Goal: Task Accomplishment & Management: Complete application form

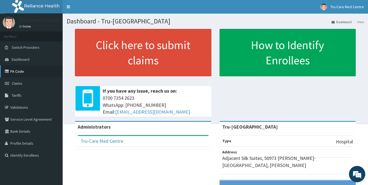
click at [29, 70] on link "PA Code" at bounding box center [31, 71] width 63 height 12
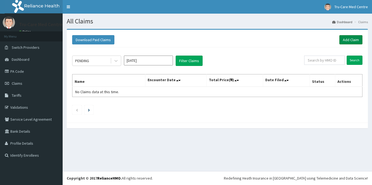
click at [351, 40] on link "Add Claim" at bounding box center [351, 39] width 23 height 9
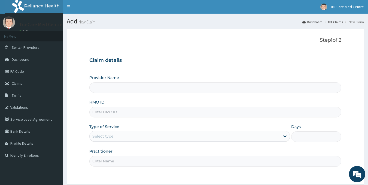
click at [133, 109] on input "HMO ID" at bounding box center [215, 112] width 252 height 11
type input "Tru-[GEOGRAPHIC_DATA]"
paste input "SBL/10254/D"
type input "SBL/10254/D"
click at [111, 137] on div "Select type" at bounding box center [102, 136] width 21 height 5
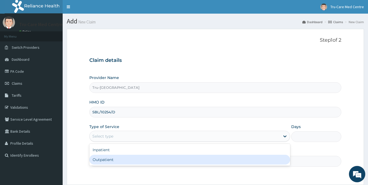
click at [109, 159] on div "Outpatient" at bounding box center [189, 160] width 201 height 10
type input "1"
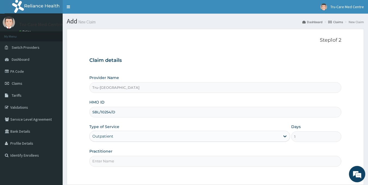
click at [122, 160] on input "Practitioner" at bounding box center [215, 161] width 252 height 11
type input "d"
paste input "POPOOLA Moses"
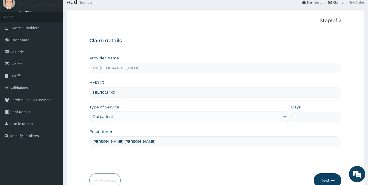
scroll to position [49, 0]
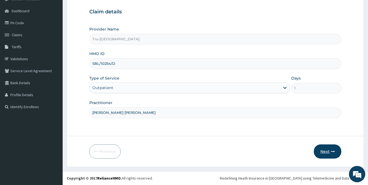
type input "DR POPOOLA Moses"
click at [321, 151] on button "Next" at bounding box center [328, 151] width 28 height 14
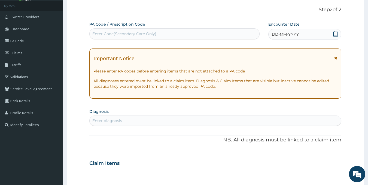
scroll to position [21, 0]
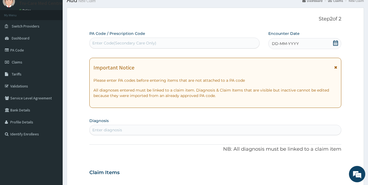
click at [99, 47] on div "Enter Code(Secondary Care Only)" at bounding box center [175, 43] width 170 height 9
paste input "PA/2DD8EE"
type input "PA/2DD8EE"
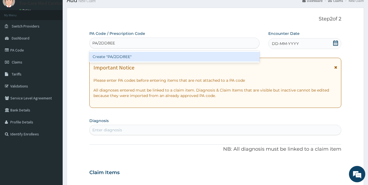
click at [164, 55] on div "Create "PA/2DD8EE"" at bounding box center [174, 57] width 171 height 10
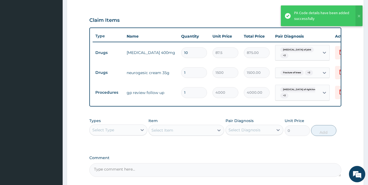
scroll to position [228, 0]
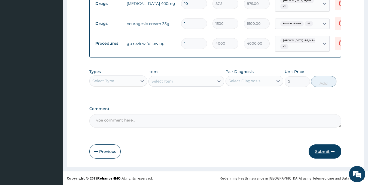
click at [320, 152] on button "Submit" at bounding box center [325, 151] width 33 height 14
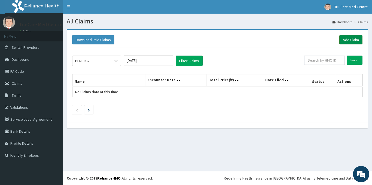
click at [354, 42] on link "Add Claim" at bounding box center [351, 39] width 23 height 9
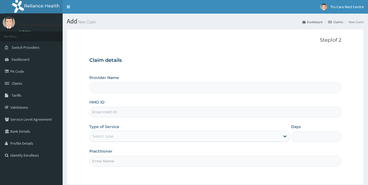
drag, startPoint x: 105, startPoint y: 114, endPoint x: 105, endPoint y: 109, distance: 4.6
click at [105, 114] on input "HMO ID" at bounding box center [215, 112] width 252 height 11
paste input "RPI/10053/D"
type input "RPI/10053/D"
type input "Tru-[GEOGRAPHIC_DATA]"
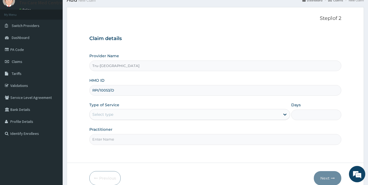
scroll to position [49, 0]
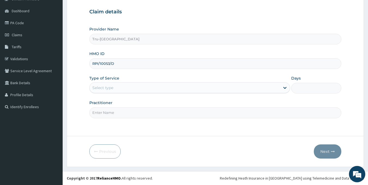
type input "RPI/10053/D"
click at [118, 89] on div "Select type" at bounding box center [185, 87] width 191 height 9
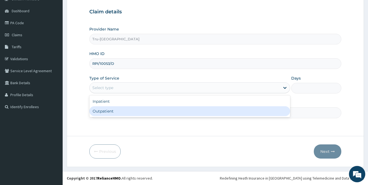
click at [107, 112] on div "Outpatient" at bounding box center [189, 111] width 201 height 10
type input "1"
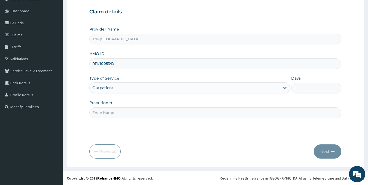
click at [117, 112] on input "Practitioner" at bounding box center [215, 112] width 252 height 11
type input "DR OBIORA I."
click at [325, 155] on button "Next" at bounding box center [328, 151] width 28 height 14
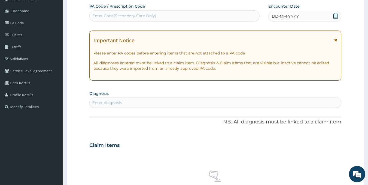
click at [97, 17] on div "Enter Code(Secondary Care Only)" at bounding box center [124, 15] width 64 height 5
paste input "PA/7437D7"
type input "PA/7437D7"
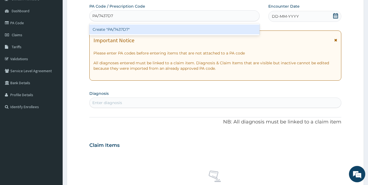
click at [186, 32] on div "Create "PA/7437D7"" at bounding box center [174, 30] width 171 height 10
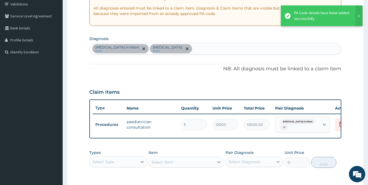
scroll to position [161, 0]
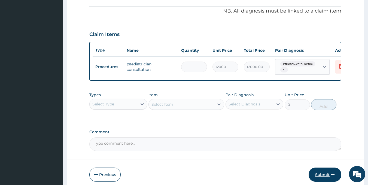
click at [323, 180] on button "Submit" at bounding box center [325, 175] width 33 height 14
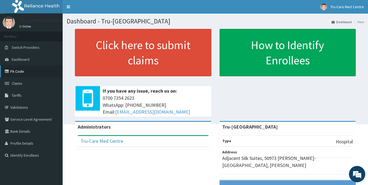
click at [22, 73] on link "PA Code" at bounding box center [31, 71] width 63 height 12
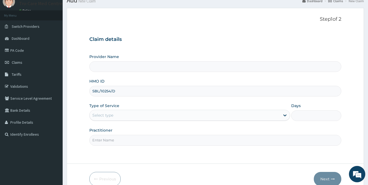
scroll to position [49, 0]
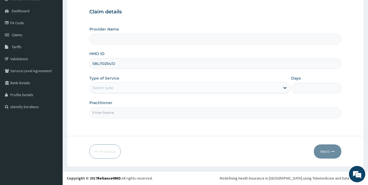
type input "SBL/10254/D"
click at [107, 89] on div "Select type" at bounding box center [102, 87] width 21 height 5
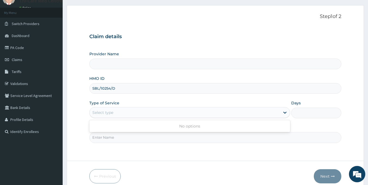
scroll to position [0, 0]
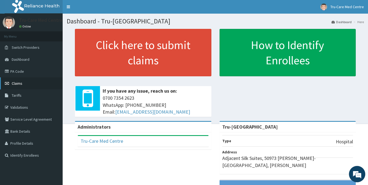
click at [14, 85] on span "Claims" at bounding box center [17, 83] width 11 height 5
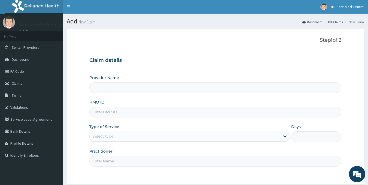
click at [112, 115] on input "HMO ID" at bounding box center [215, 112] width 252 height 11
paste input "SBL/10254/D"
type input "SBL/10254/D"
type input "Tru-[GEOGRAPHIC_DATA]"
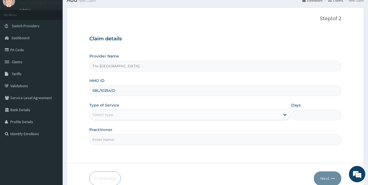
scroll to position [49, 0]
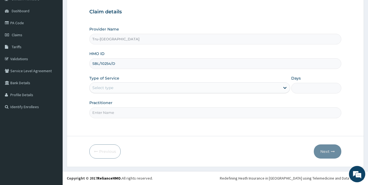
type input "SBL/10254/D"
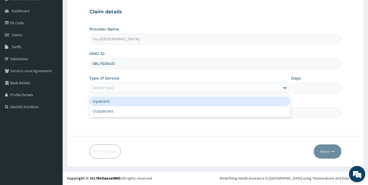
click at [122, 87] on div "Select type" at bounding box center [185, 87] width 191 height 9
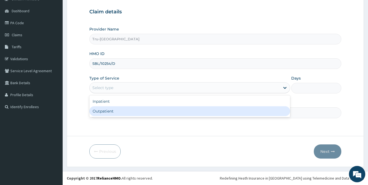
click at [106, 112] on div "Outpatient" at bounding box center [189, 111] width 201 height 10
type input "1"
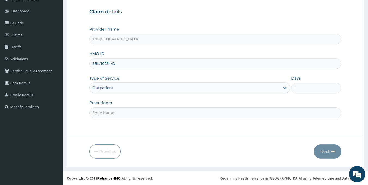
click at [113, 113] on input "Practitioner" at bounding box center [215, 112] width 252 height 11
paste input "UDOGU Ifeanyi"
type input "DR UDOGU Ifeanyi"
click at [324, 150] on button "Next" at bounding box center [328, 151] width 28 height 14
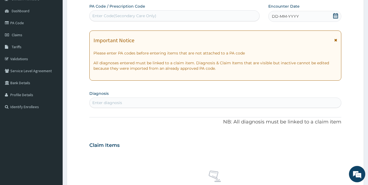
click at [101, 17] on div "Enter Code(Secondary Care Only)" at bounding box center [124, 15] width 64 height 5
paste input "PA/396918"
type input "PA/396918"
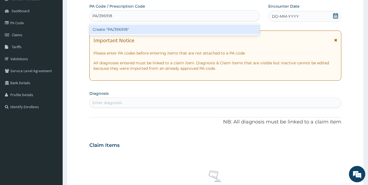
click at [137, 27] on div "Create "PA/396918"" at bounding box center [174, 30] width 171 height 10
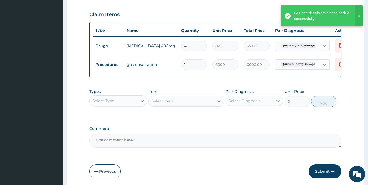
scroll to position [205, 0]
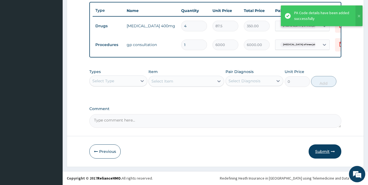
click at [316, 153] on button "Submit" at bounding box center [325, 151] width 33 height 14
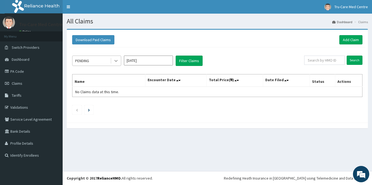
click at [119, 62] on div at bounding box center [116, 61] width 10 height 10
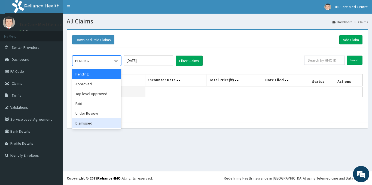
drag, startPoint x: 90, startPoint y: 123, endPoint x: 147, endPoint y: 89, distance: 65.8
click at [91, 122] on div "Dismissed" at bounding box center [96, 123] width 49 height 10
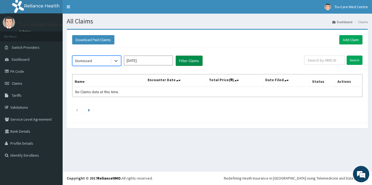
click at [193, 60] on button "Filter Claims" at bounding box center [189, 61] width 27 height 10
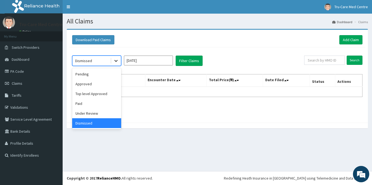
click at [117, 61] on icon at bounding box center [115, 60] width 5 height 5
click at [86, 113] on div "Under Review" at bounding box center [96, 113] width 49 height 10
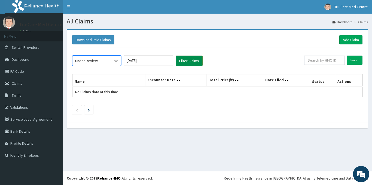
click at [194, 65] on button "Filter Claims" at bounding box center [189, 61] width 27 height 10
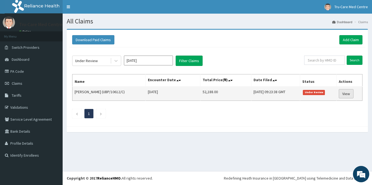
click at [346, 94] on link "View" at bounding box center [346, 93] width 15 height 9
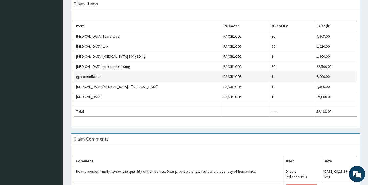
scroll to position [164, 0]
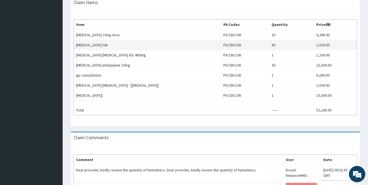
drag, startPoint x: 76, startPoint y: 45, endPoint x: 111, endPoint y: 47, distance: 34.6
click at [111, 47] on td "ferrous sulphate tab" at bounding box center [147, 45] width 147 height 10
copy td "ferrous sulphate tab"
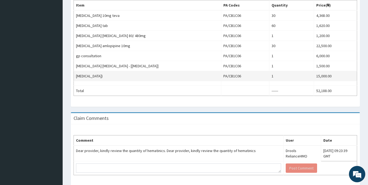
scroll to position [198, 0]
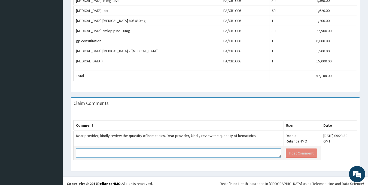
click at [217, 149] on textarea at bounding box center [178, 153] width 205 height 9
paste textarea "ferrous sulphate tab"
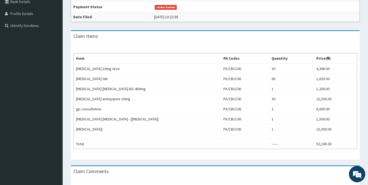
scroll to position [89, 0]
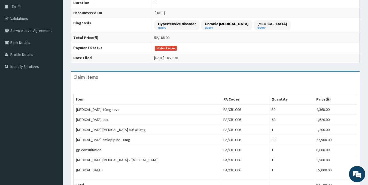
type textarea "PLEASE NOTE THAT ferrous sulphate tab WAS GIVEN TWICE A DAY WHICH IS 200MG BD X…"
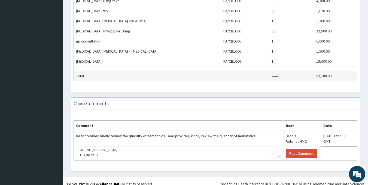
scroll to position [198, 0]
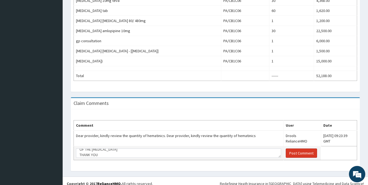
click at [286, 149] on button "Post Comment" at bounding box center [301, 153] width 31 height 9
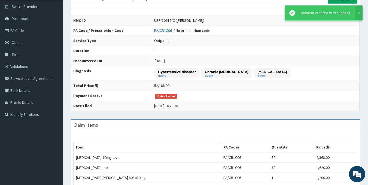
scroll to position [0, 0]
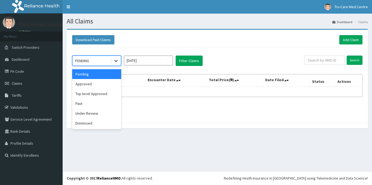
click at [114, 59] on icon at bounding box center [115, 60] width 5 height 5
click at [101, 96] on div "Top level Approved" at bounding box center [96, 94] width 49 height 10
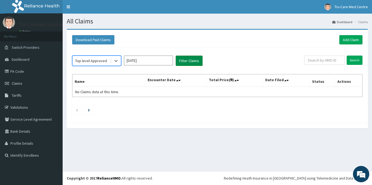
click at [187, 62] on button "Filter Claims" at bounding box center [189, 61] width 27 height 10
click at [116, 60] on icon at bounding box center [115, 60] width 5 height 5
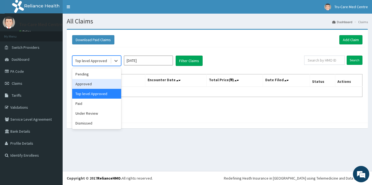
click at [89, 83] on div "Approved" at bounding box center [96, 84] width 49 height 10
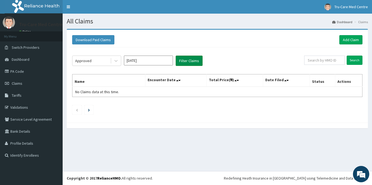
click at [184, 60] on button "Filter Claims" at bounding box center [189, 61] width 27 height 10
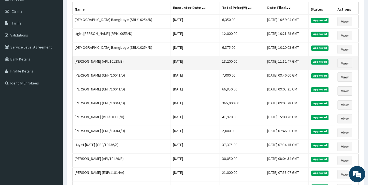
scroll to position [82, 0]
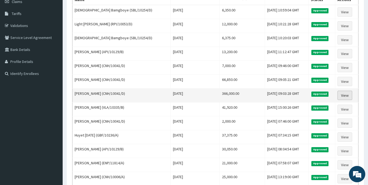
click at [343, 96] on link "View" at bounding box center [345, 95] width 15 height 9
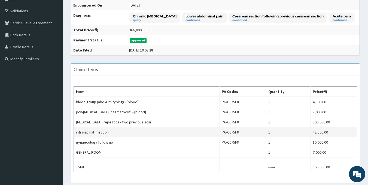
scroll to position [34, 0]
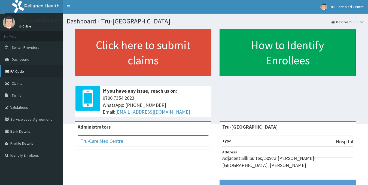
click at [21, 74] on link "PA Code" at bounding box center [31, 71] width 63 height 12
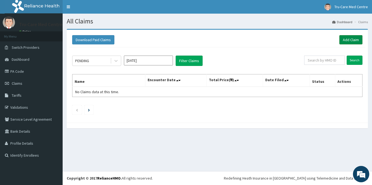
click at [346, 41] on link "Add Claim" at bounding box center [351, 39] width 23 height 9
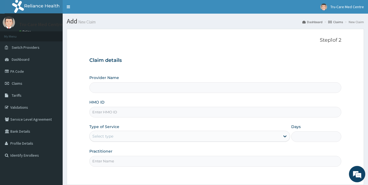
click at [114, 111] on input "HMO ID" at bounding box center [215, 112] width 252 height 11
paste input "CNH/10041/D"
type input "CNH/10041/D"
type input "Tru-[GEOGRAPHIC_DATA]"
type input "CNH/10041/D"
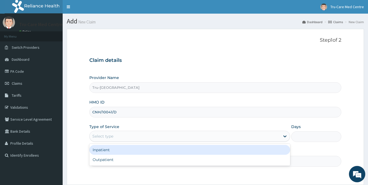
drag, startPoint x: 128, startPoint y: 137, endPoint x: 128, endPoint y: 142, distance: 5.5
click at [128, 137] on div "Select type" at bounding box center [185, 136] width 191 height 9
click at [114, 153] on div "Inpatient" at bounding box center [189, 150] width 201 height 10
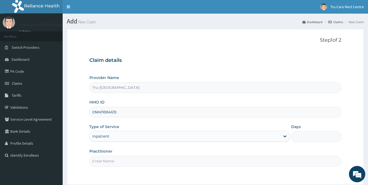
click at [113, 162] on input "Practitioner" at bounding box center [215, 161] width 252 height 11
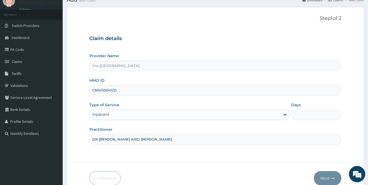
scroll to position [49, 0]
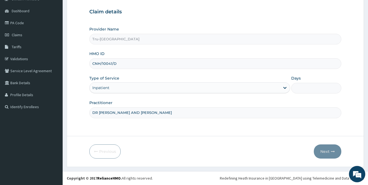
type input "DR HINJARI AND DR MOSES"
click at [326, 86] on input "Days" at bounding box center [316, 88] width 50 height 11
type input "3"
click at [224, 129] on form "Step 1 of 2 Claim details Provider Name Tru-Care Medical Centre HMO ID CNH/1004…" at bounding box center [215, 73] width 297 height 186
click at [323, 153] on button "Next" at bounding box center [328, 151] width 28 height 14
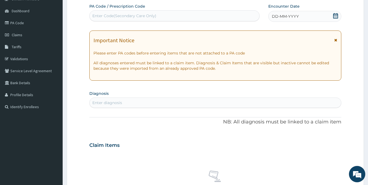
click at [98, 18] on div "Enter Code(Secondary Care Only)" at bounding box center [124, 15] width 64 height 5
paste input "PA/167D4A"
type input "PA/167D4A"
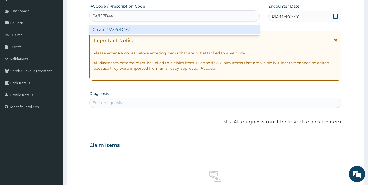
click at [116, 29] on div "Create "PA/167D4A"" at bounding box center [174, 30] width 171 height 10
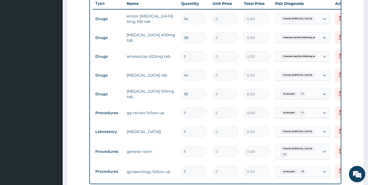
scroll to position [230, 0]
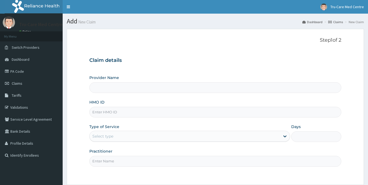
scroll to position [49, 0]
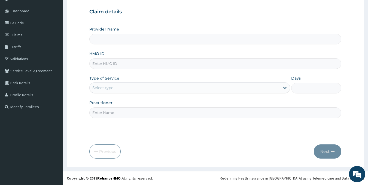
type input "Tru-[GEOGRAPHIC_DATA]"
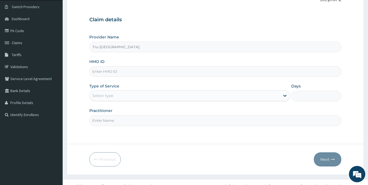
scroll to position [0, 0]
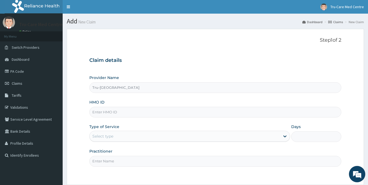
click at [125, 89] on input "Tru-[GEOGRAPHIC_DATA]" at bounding box center [215, 87] width 252 height 11
click at [120, 115] on input "HMO ID" at bounding box center [215, 112] width 252 height 11
paste input "PA/167D4A"
type input "P"
paste input "CNH/10041/D"
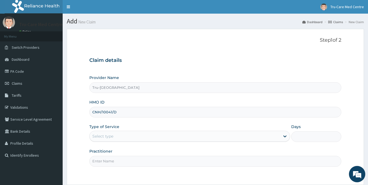
type input "CNH/10041/D"
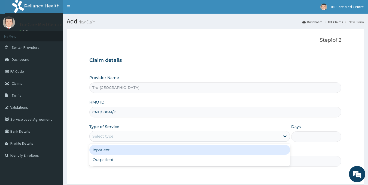
click at [101, 133] on div "Select type" at bounding box center [185, 136] width 191 height 9
click at [102, 150] on div "Inpatient" at bounding box center [189, 150] width 201 height 10
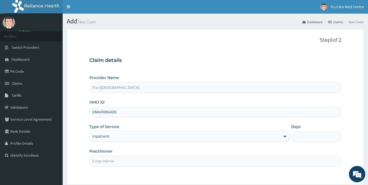
click at [306, 140] on input "Days" at bounding box center [316, 136] width 50 height 11
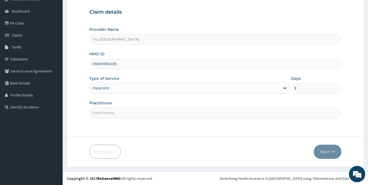
scroll to position [49, 0]
type input "3"
click at [155, 113] on input "Practitioner" at bounding box center [215, 112] width 252 height 11
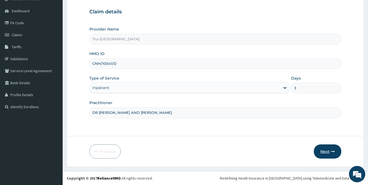
type input "DR HINJARI AND DR MOSES"
click at [323, 149] on button "Next" at bounding box center [328, 151] width 28 height 14
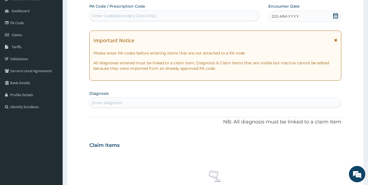
click at [102, 16] on div "Enter Code(Secondary Care Only)" at bounding box center [124, 15] width 64 height 5
paste input "PA/167D4A"
type input "PA/167D4A"
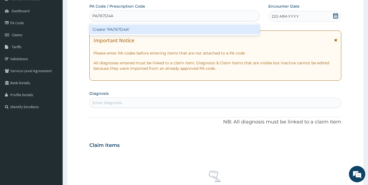
click at [132, 31] on div "Create "PA/167D4A"" at bounding box center [174, 30] width 171 height 10
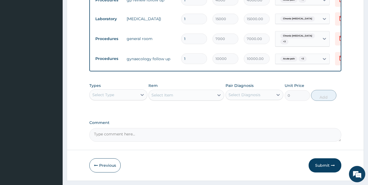
scroll to position [309, 0]
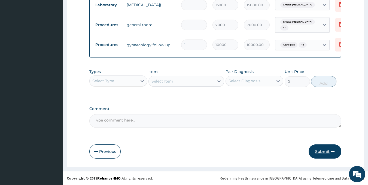
click at [321, 151] on button "Submit" at bounding box center [325, 151] width 33 height 14
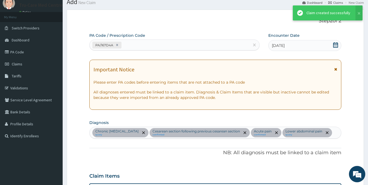
scroll to position [337, 0]
